Goal: Transaction & Acquisition: Purchase product/service

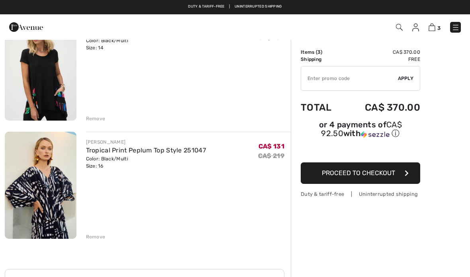
scroll to position [209, 0]
click at [410, 176] on button "Proceed to Checkout" at bounding box center [359, 172] width 119 height 21
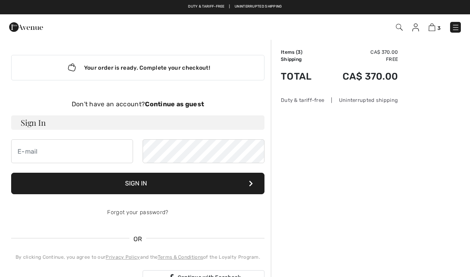
scroll to position [5, 0]
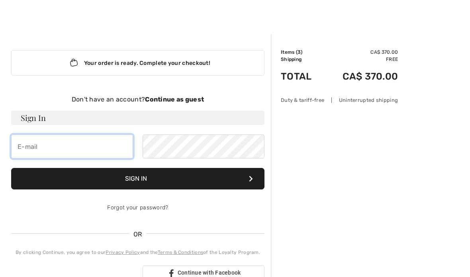
click at [27, 148] on input "email" at bounding box center [72, 147] width 122 height 24
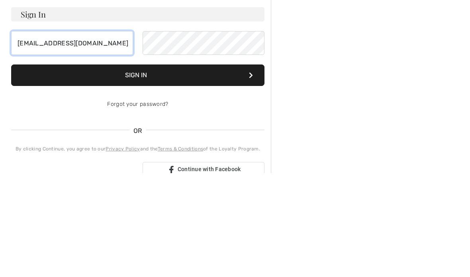
type input "gailgies4@gmail.com"
click at [255, 168] on button "Sign In" at bounding box center [137, 178] width 253 height 21
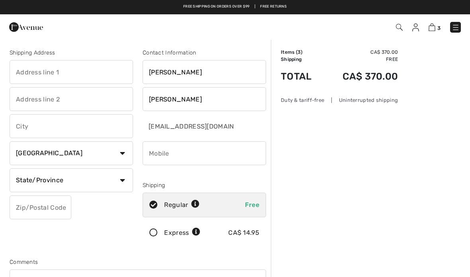
click at [32, 71] on input "text" at bounding box center [71, 72] width 123 height 24
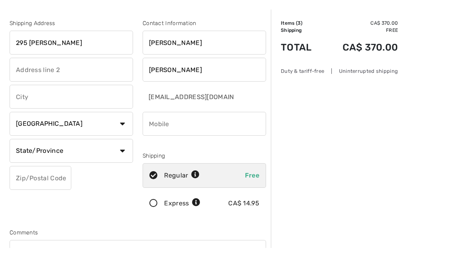
type input "[STREET_ADDRESS][PERSON_NAME]"
type input "New Hamburg"
type input "N3A2H8"
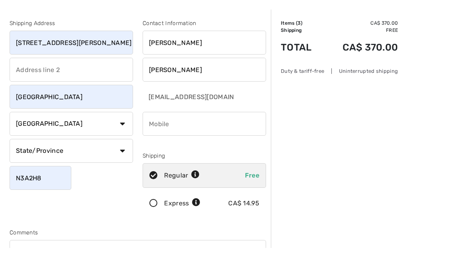
type input "2262201919"
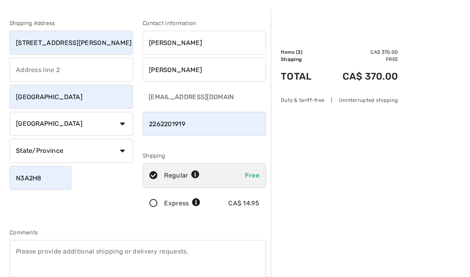
click at [122, 149] on select "State/Province Alberta British Columbia Manitoba New Brunswick Newfoundland and…" at bounding box center [71, 151] width 123 height 24
select select "ON"
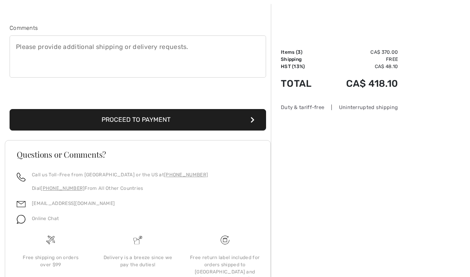
click at [252, 119] on icon "submit" at bounding box center [252, 120] width 4 height 6
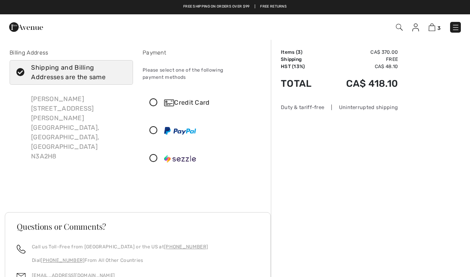
click at [155, 99] on icon at bounding box center [153, 103] width 21 height 8
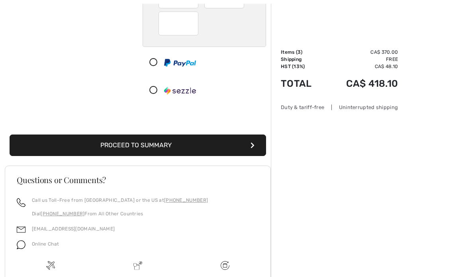
scroll to position [157, 0]
click at [246, 135] on button "Proceed to Summary" at bounding box center [138, 145] width 256 height 21
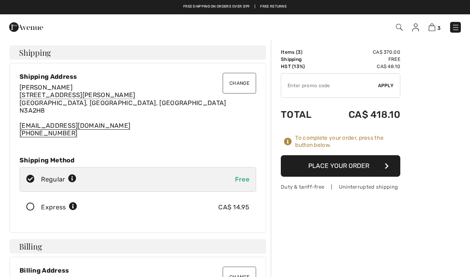
click at [390, 164] on button "Place Your Order" at bounding box center [340, 165] width 119 height 21
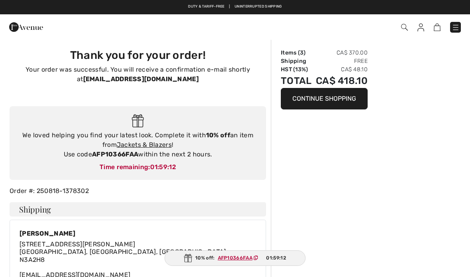
checkbox input "true"
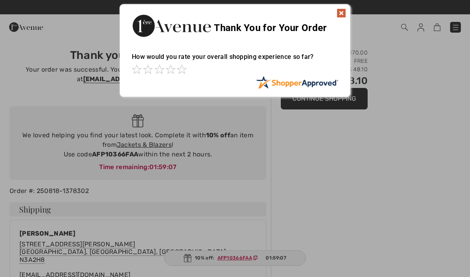
click at [340, 18] on img at bounding box center [341, 13] width 10 height 10
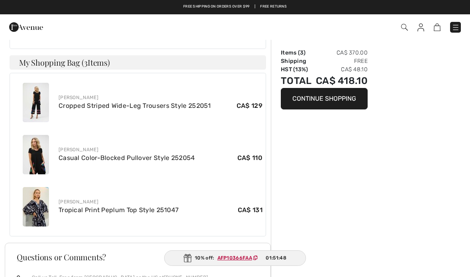
scroll to position [377, 0]
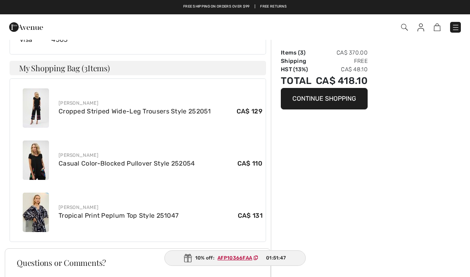
click at [39, 110] on img at bounding box center [36, 107] width 26 height 39
click at [38, 88] on img at bounding box center [36, 107] width 26 height 39
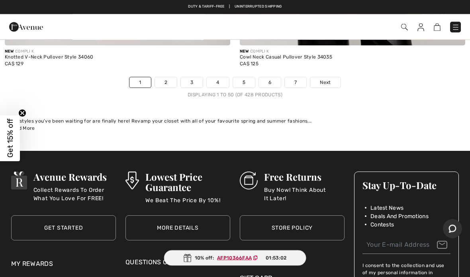
scroll to position [9758, 0]
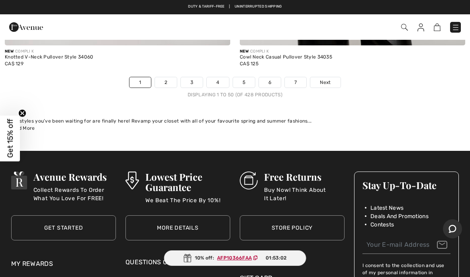
click at [159, 77] on link "2" at bounding box center [166, 82] width 22 height 10
click at [166, 77] on link "2" at bounding box center [166, 82] width 22 height 10
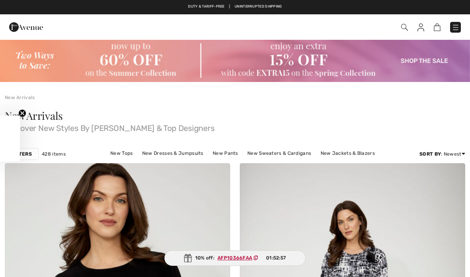
checkbox input "true"
click at [139, 57] on img at bounding box center [235, 60] width 470 height 43
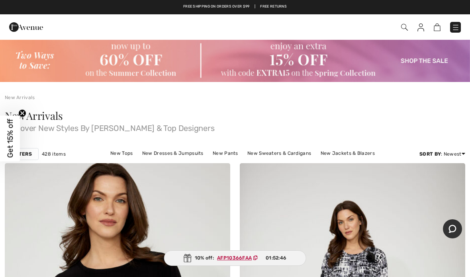
click at [104, 62] on img at bounding box center [235, 60] width 470 height 43
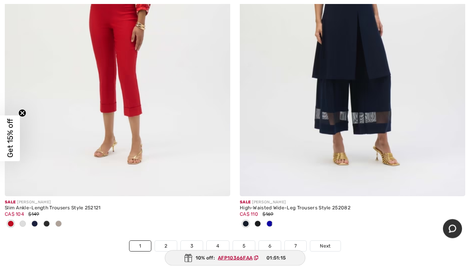
scroll to position [9658, 0]
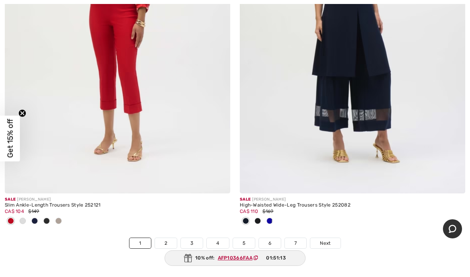
click at [166, 238] on link "2" at bounding box center [166, 243] width 22 height 10
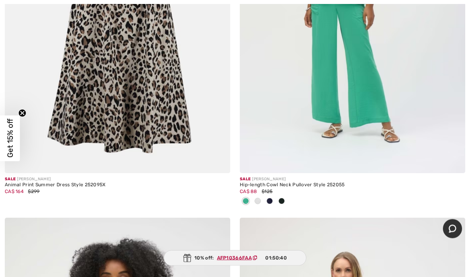
scroll to position [3065, 0]
click at [273, 200] on div at bounding box center [269, 201] width 12 height 13
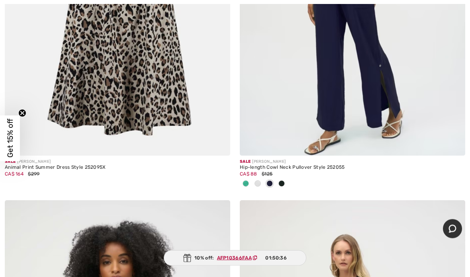
scroll to position [3095, 0]
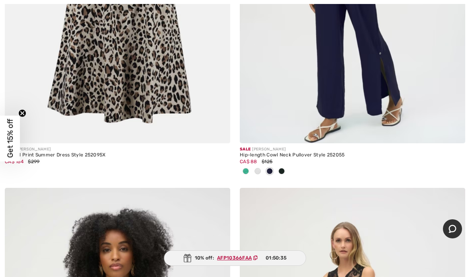
click at [285, 170] on div at bounding box center [281, 171] width 12 height 13
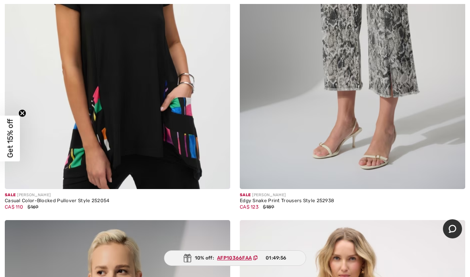
scroll to position [7421, 0]
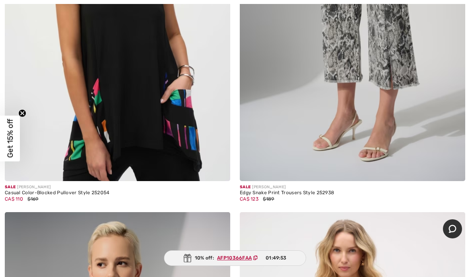
click at [137, 74] on img at bounding box center [117, 12] width 225 height 338
click at [96, 111] on img at bounding box center [117, 12] width 225 height 338
click at [143, 69] on img at bounding box center [117, 12] width 225 height 338
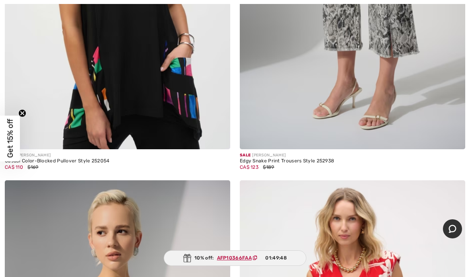
click at [10, 138] on span "Get 15% off" at bounding box center [10, 138] width 9 height 39
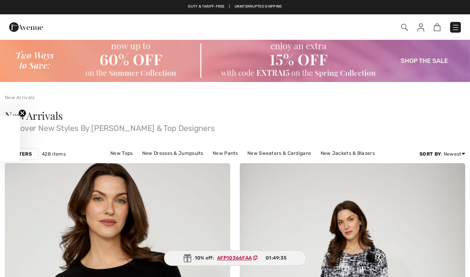
checkbox input "true"
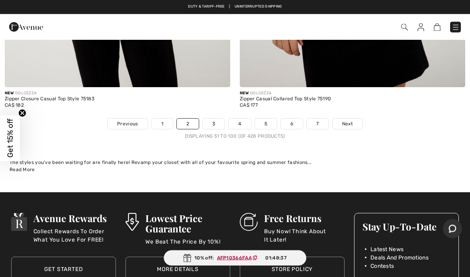
scroll to position [9620, 0]
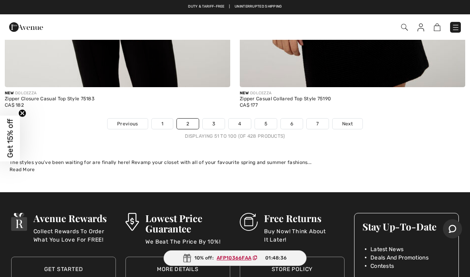
click at [280, 264] on div "10% off: AFP10366FAA 01:48:36" at bounding box center [235, 258] width 143 height 16
click at [215, 119] on link "3" at bounding box center [214, 124] width 22 height 10
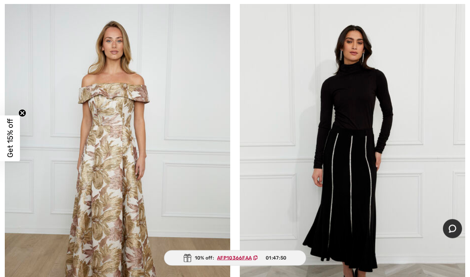
scroll to position [8603, 0]
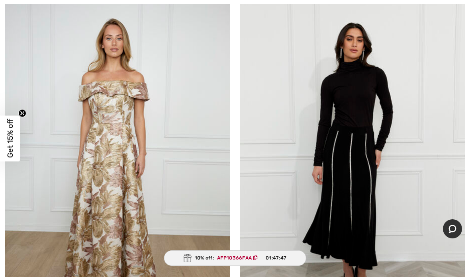
click at [241, 261] on ins "AFP10366FAA" at bounding box center [234, 258] width 35 height 6
click at [237, 261] on ins "AFP10366FAA" at bounding box center [234, 258] width 35 height 6
click at [239, 261] on ins "AFP10366FAA" at bounding box center [234, 258] width 35 height 6
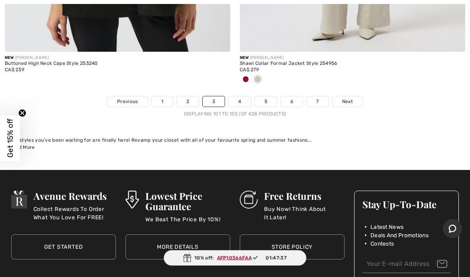
scroll to position [9707, 0]
click at [240, 96] on link "4" at bounding box center [239, 101] width 22 height 10
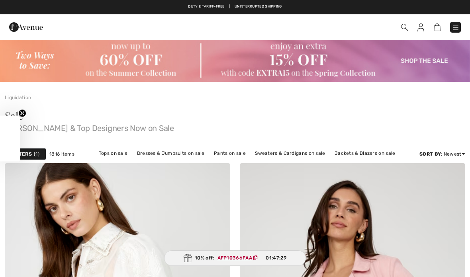
checkbox input "true"
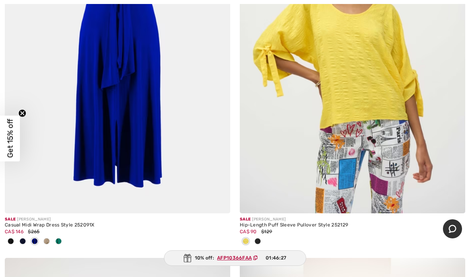
scroll to position [8069, 0]
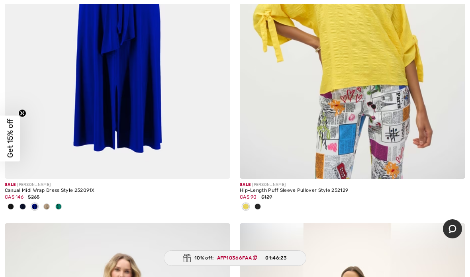
click at [355, 68] on img at bounding box center [352, 10] width 225 height 338
click at [398, 147] on img at bounding box center [352, 10] width 225 height 338
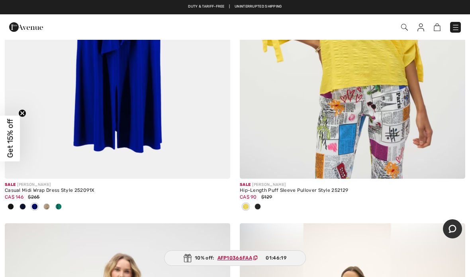
click at [369, 154] on img at bounding box center [352, 10] width 225 height 338
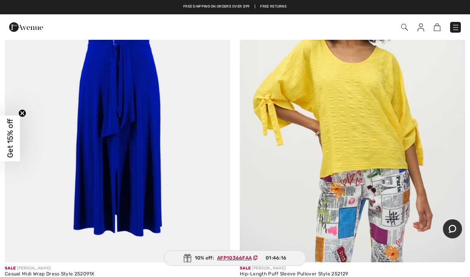
click at [372, 138] on img at bounding box center [352, 93] width 225 height 338
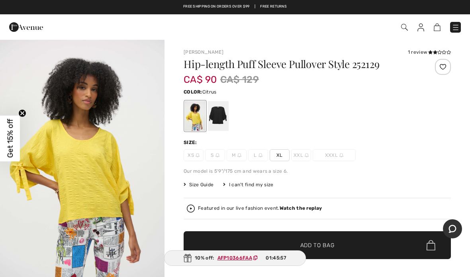
click at [435, 212] on div "Featured in our live fashion event. Watch the replay" at bounding box center [317, 209] width 261 height 8
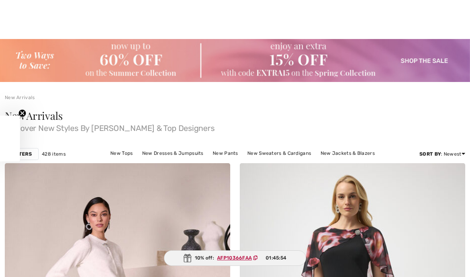
checkbox input "true"
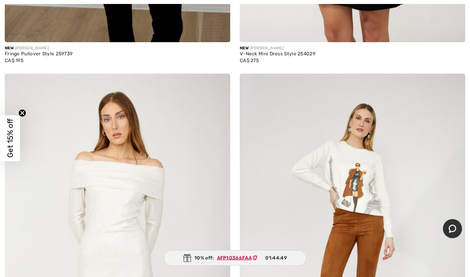
scroll to position [8662, 0]
